Goal: Task Accomplishment & Management: Complete application form

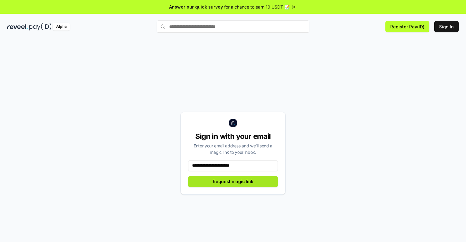
type input "**********"
click at [233, 181] on button "Request magic link" at bounding box center [233, 181] width 90 height 11
